Goal: Book appointment/travel/reservation

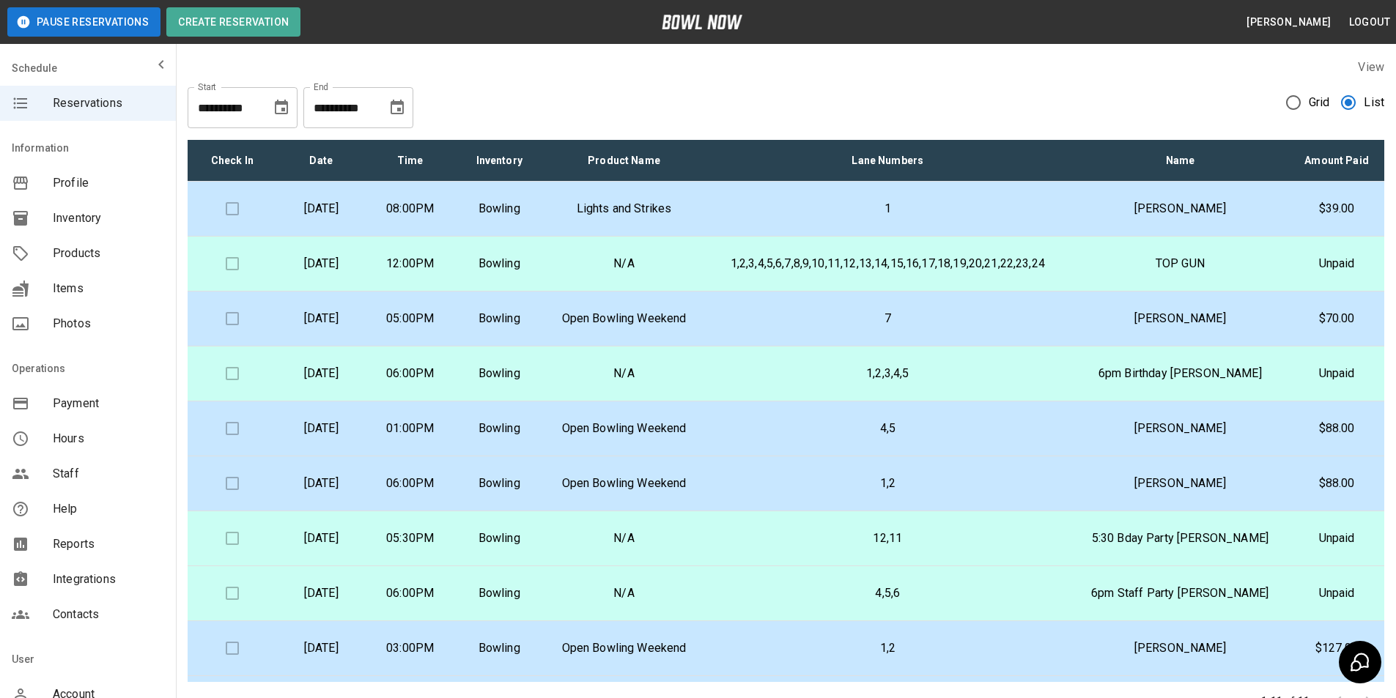
click at [393, 109] on icon "Choose date, selected date is Sep 14, 2025" at bounding box center [397, 108] width 18 height 18
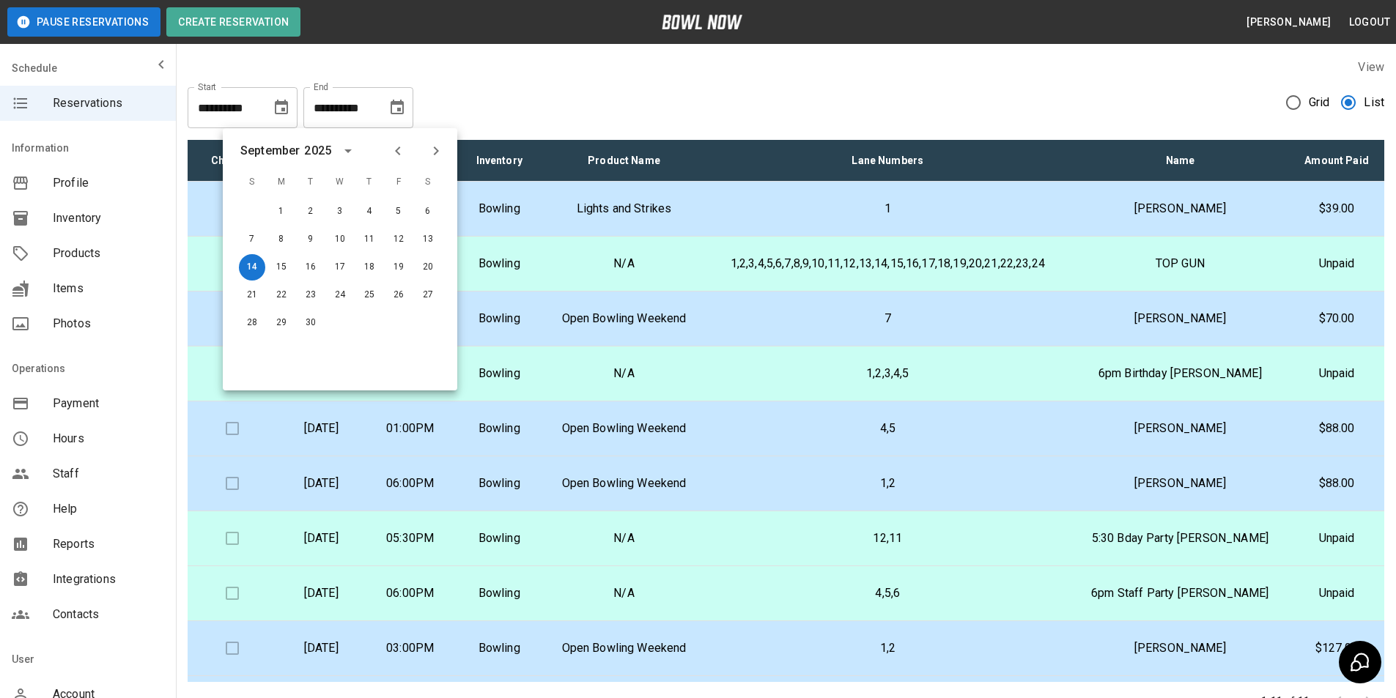
click at [391, 148] on icon "Previous month" at bounding box center [398, 151] width 18 height 18
click at [396, 268] on button "15" at bounding box center [398, 267] width 26 height 26
type input "**********"
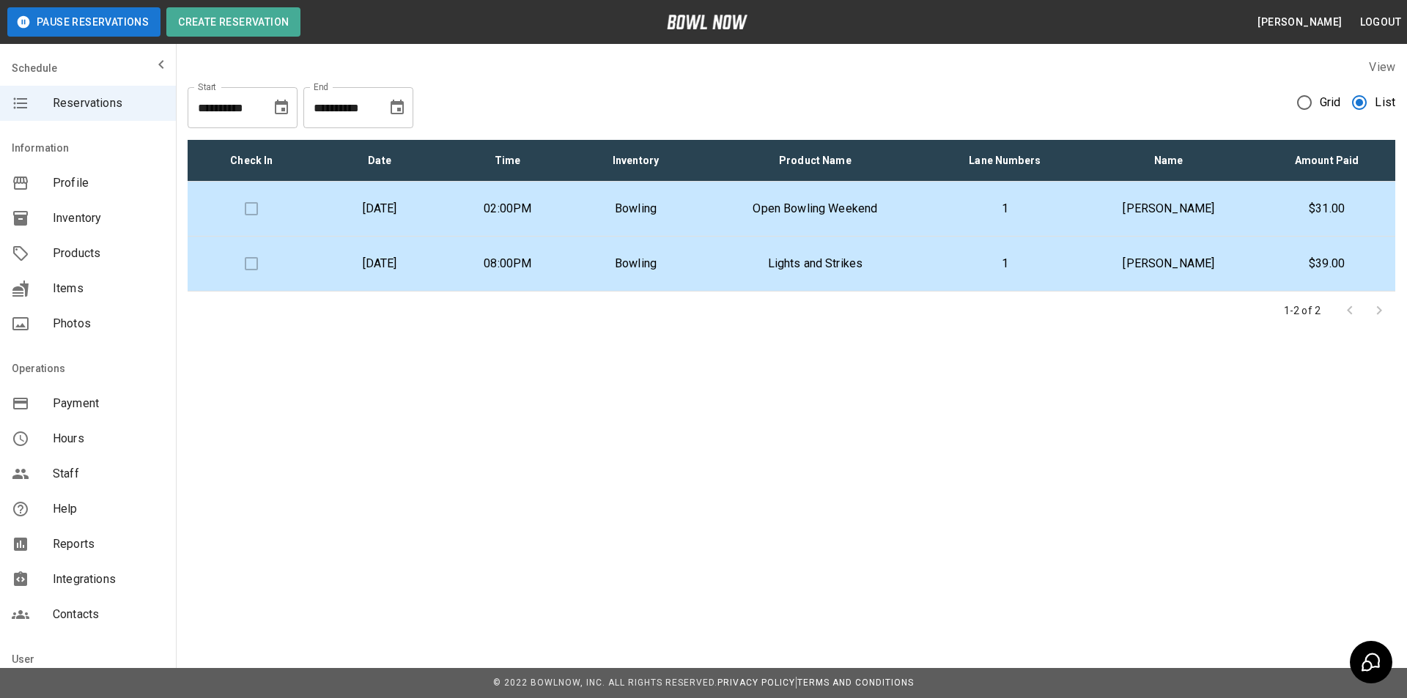
click at [431, 214] on p "[DATE]" at bounding box center [380, 209] width 105 height 18
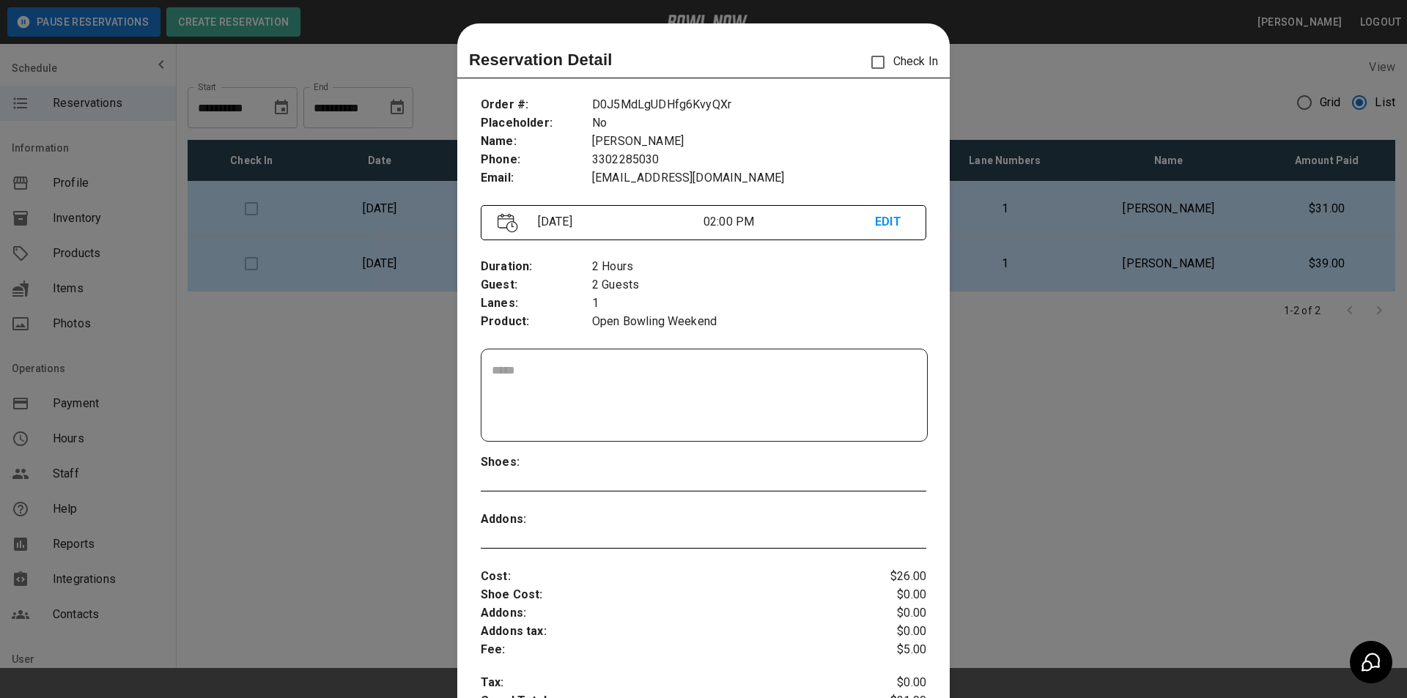
scroll to position [23, 0]
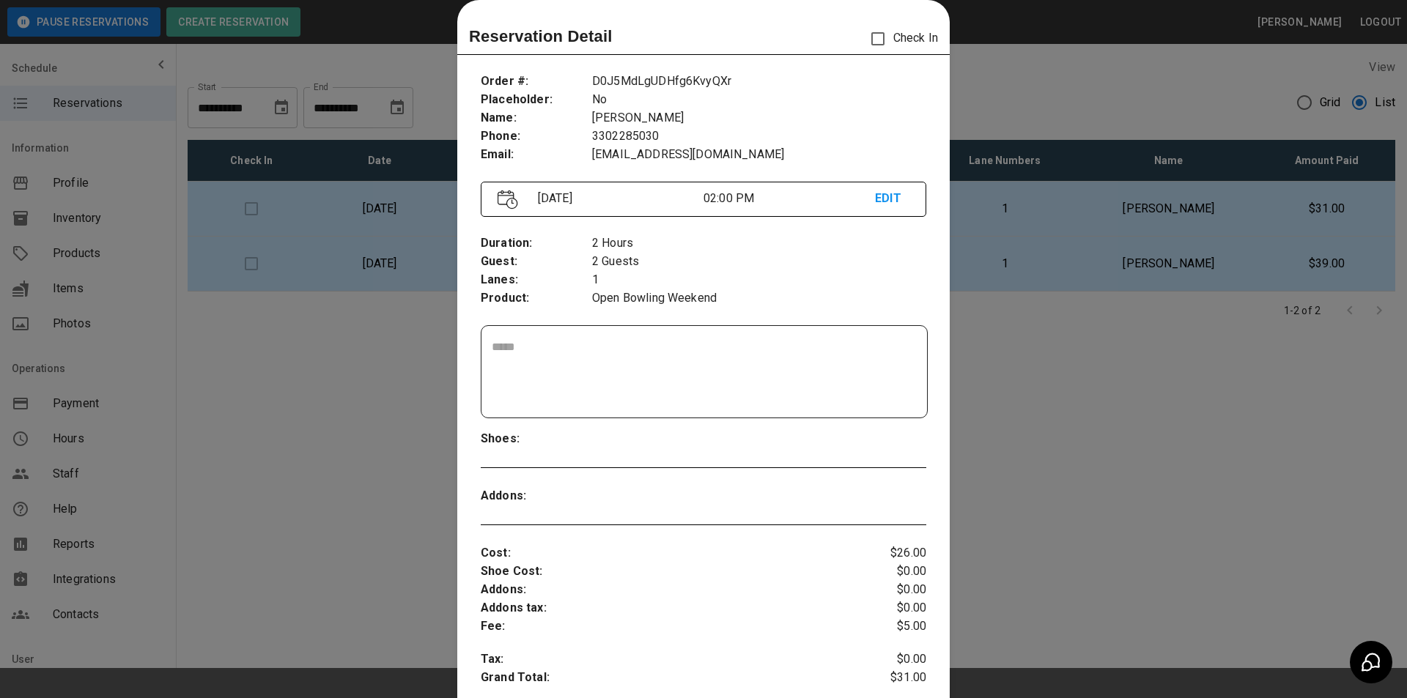
click at [341, 212] on div at bounding box center [703, 349] width 1407 height 698
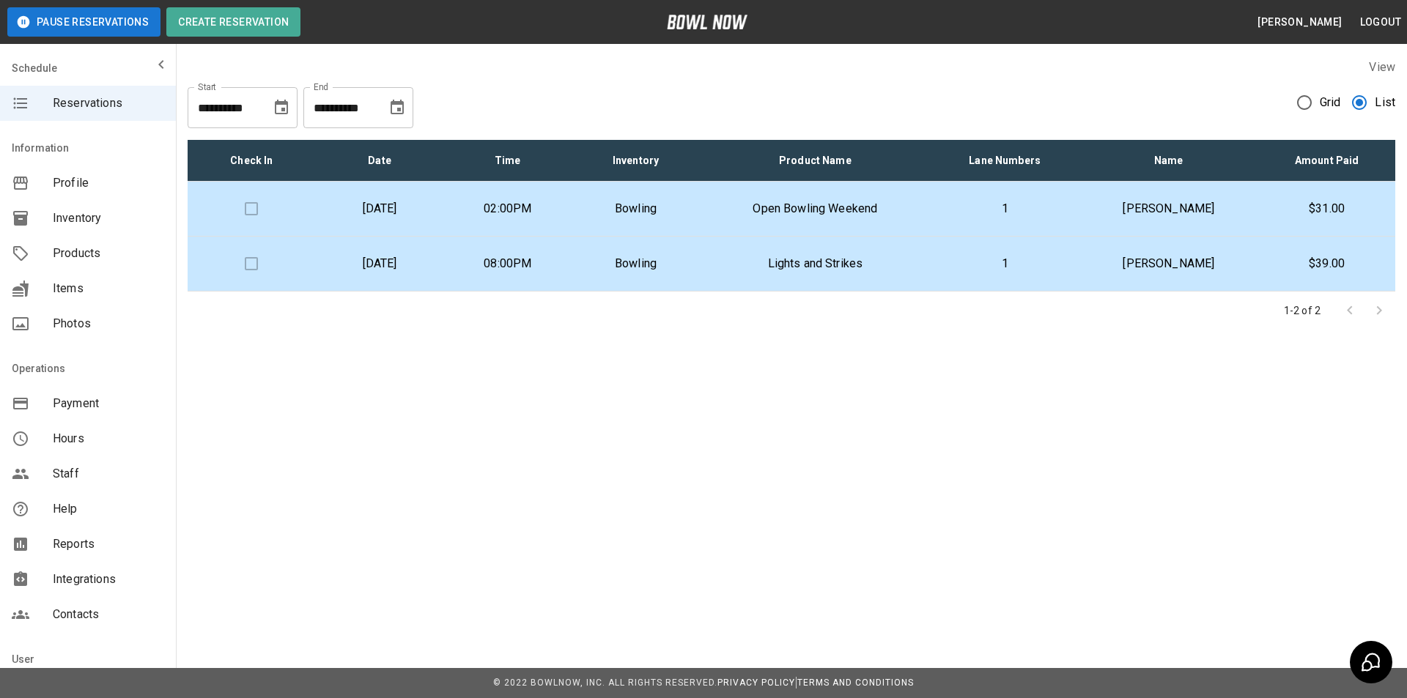
click at [341, 212] on p "[DATE]" at bounding box center [380, 209] width 105 height 18
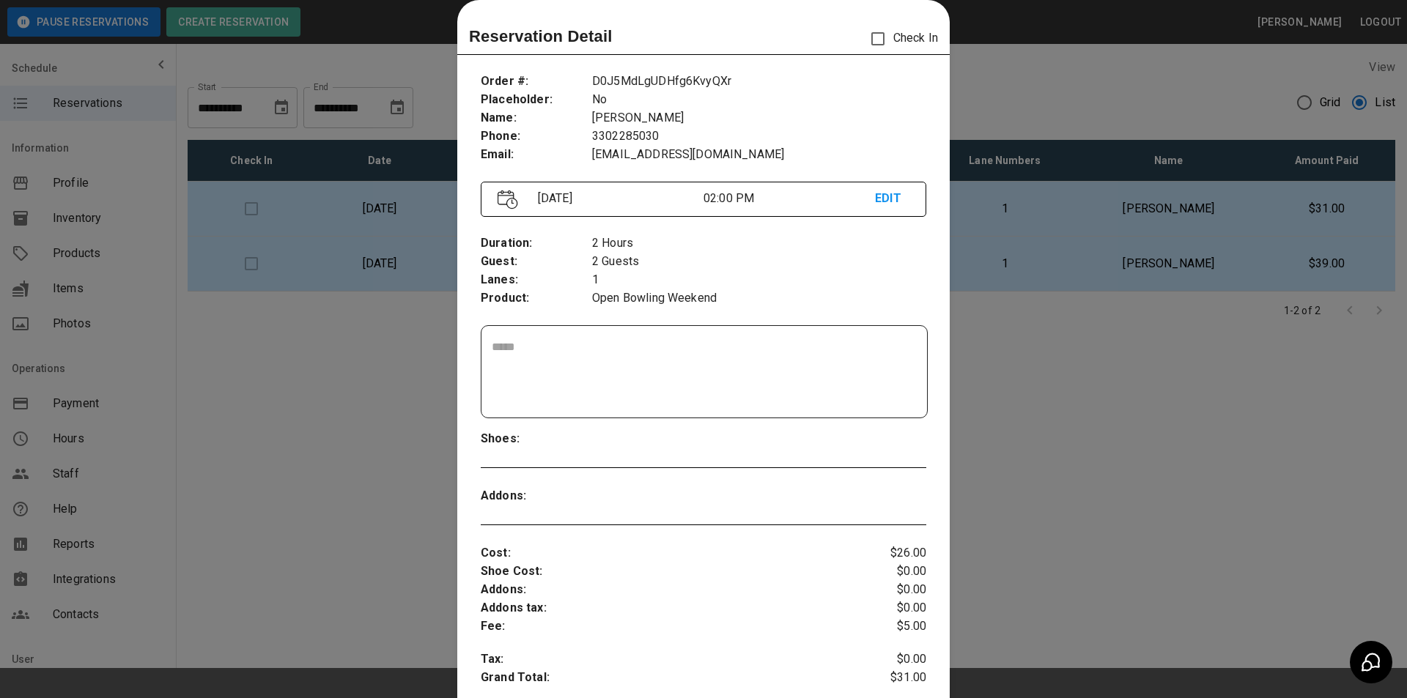
click at [341, 212] on div at bounding box center [703, 349] width 1407 height 698
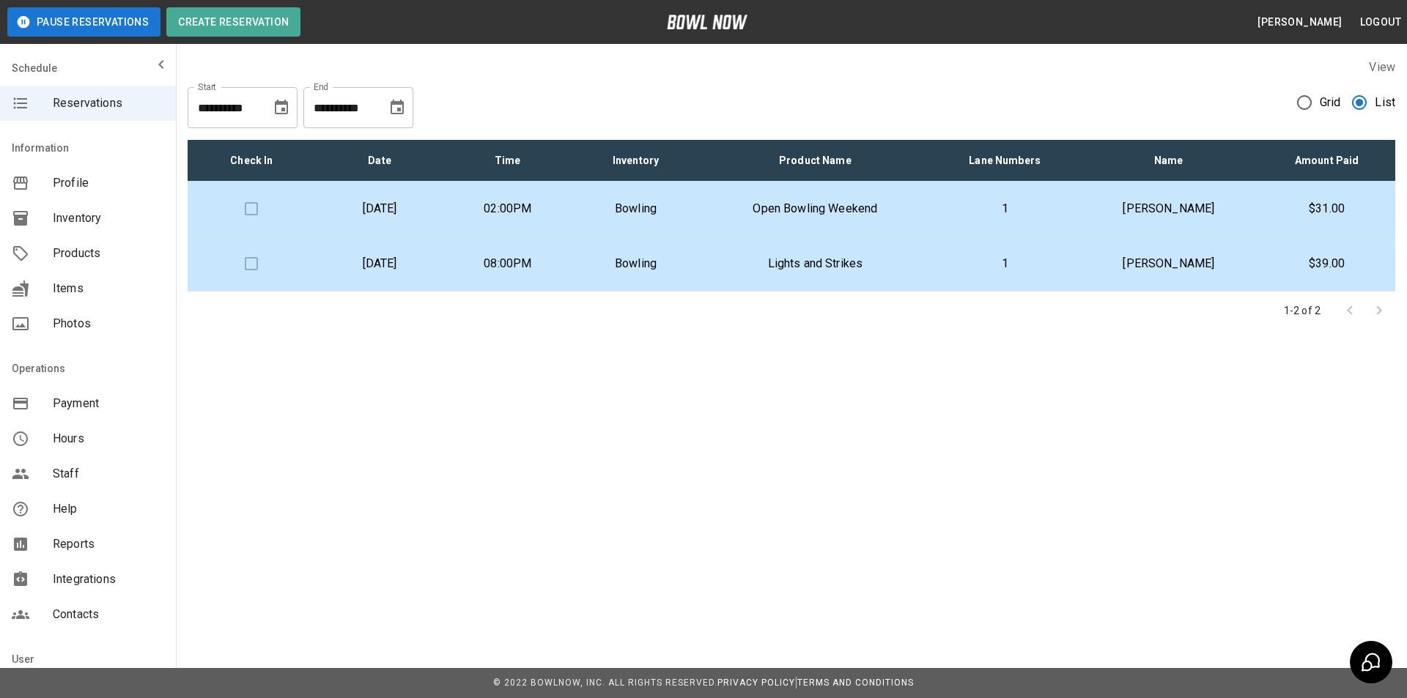
click at [636, 231] on td "Bowling" at bounding box center [636, 209] width 128 height 55
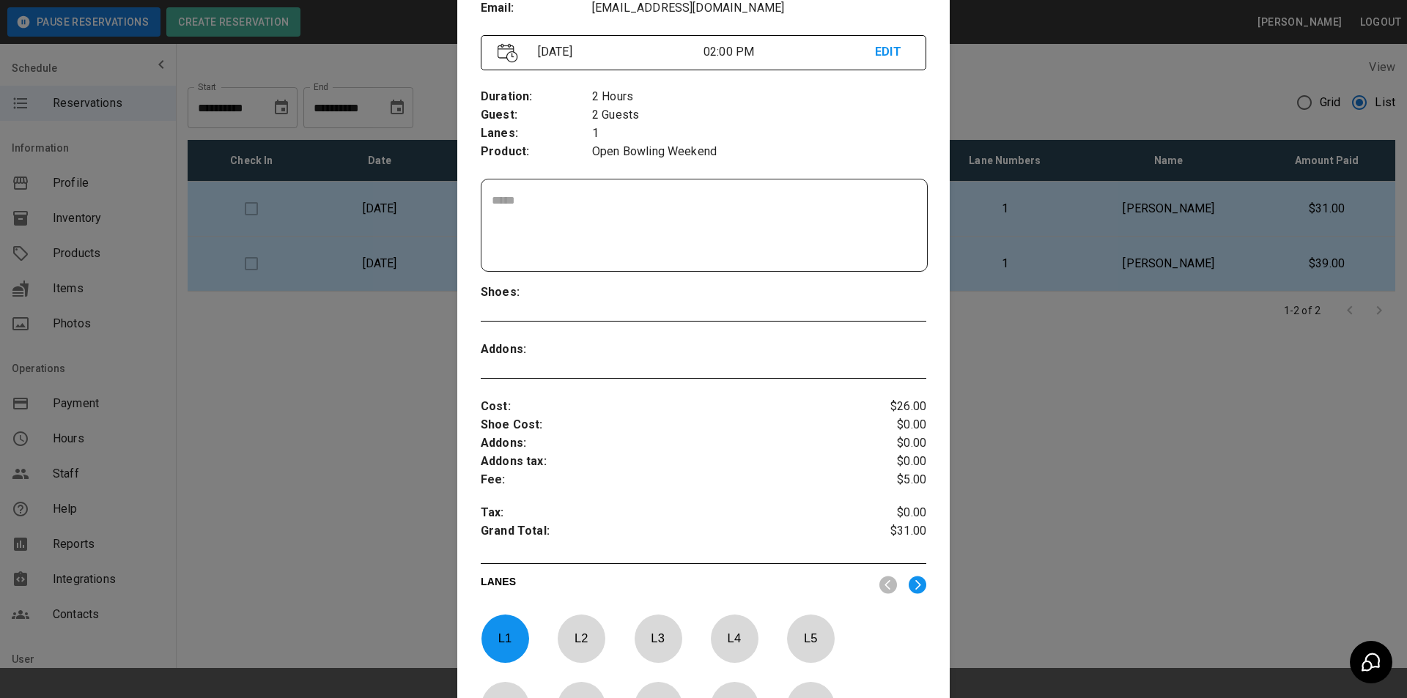
scroll to position [97, 0]
